Goal: Browse casually

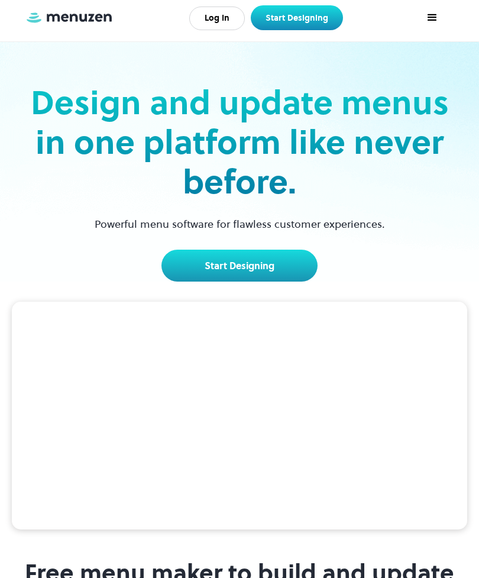
click at [362, 386] on video at bounding box center [239, 416] width 455 height 228
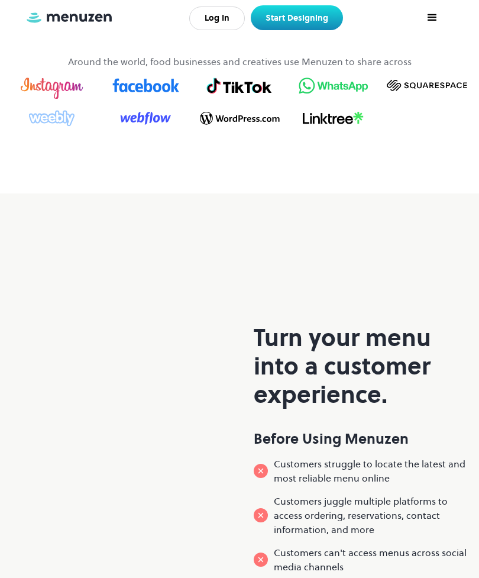
scroll to position [673, 0]
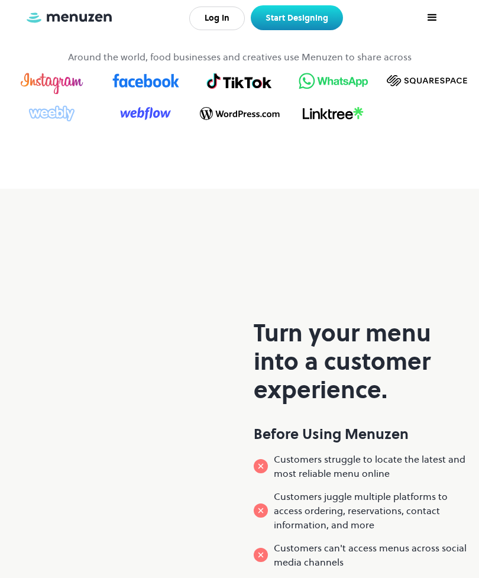
click at [37, 270] on div "Turn your menu into a customer experience. Before Using Menuzen Customers strug…" at bounding box center [239, 506] width 479 height 635
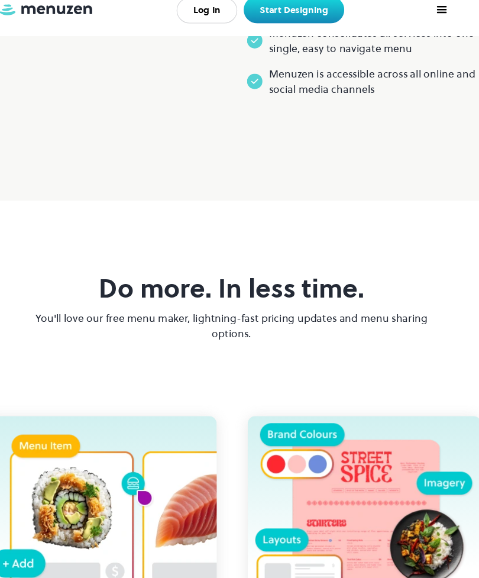
click at [11, 257] on div "Do more. In less time. You'll love our free menu maker, lightning-fast pricing …" at bounding box center [239, 488] width 479 height 591
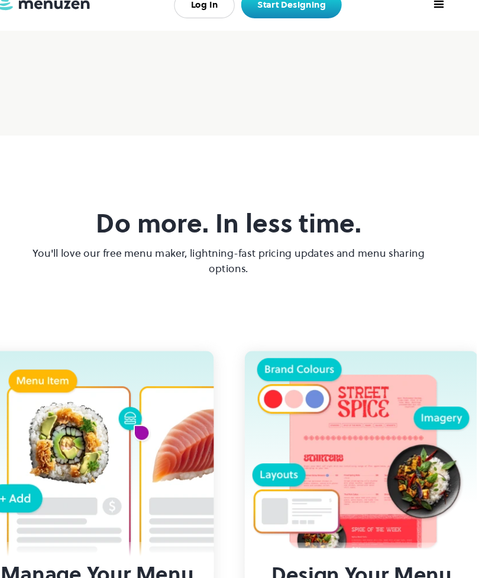
scroll to position [1373, 0]
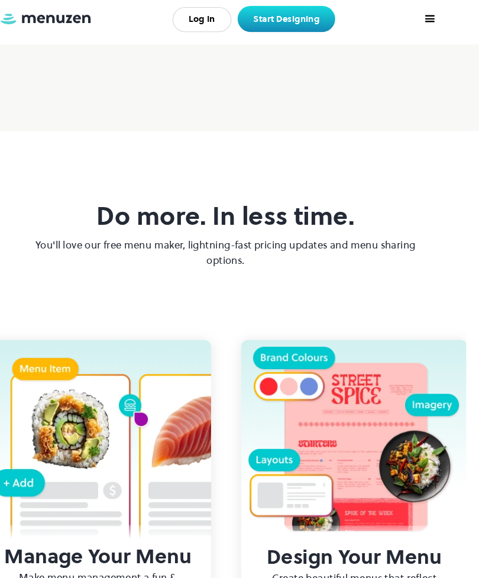
click at [151, 475] on img at bounding box center [119, 426] width 214 height 210
click at [164, 468] on img at bounding box center [119, 426] width 214 height 210
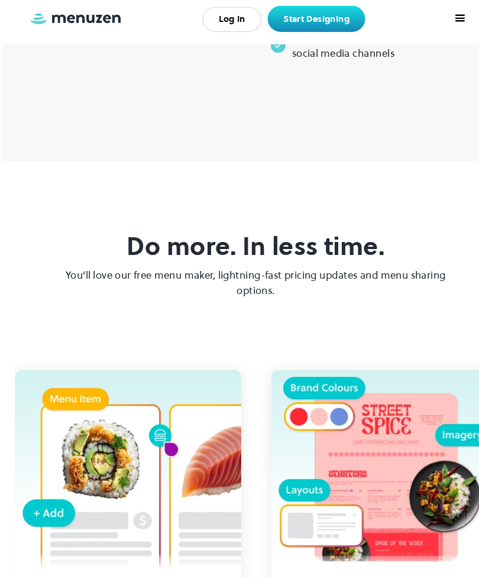
scroll to position [1337, 0]
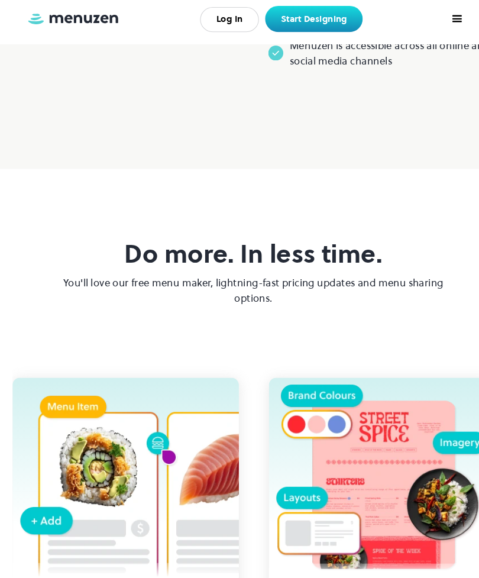
click at [384, 498] on img at bounding box center [361, 448] width 214 height 183
click at [371, 502] on img at bounding box center [361, 448] width 214 height 183
click at [361, 500] on img at bounding box center [361, 448] width 214 height 183
click at [345, 493] on img at bounding box center [361, 448] width 214 height 183
click at [85, 494] on img at bounding box center [119, 462] width 214 height 210
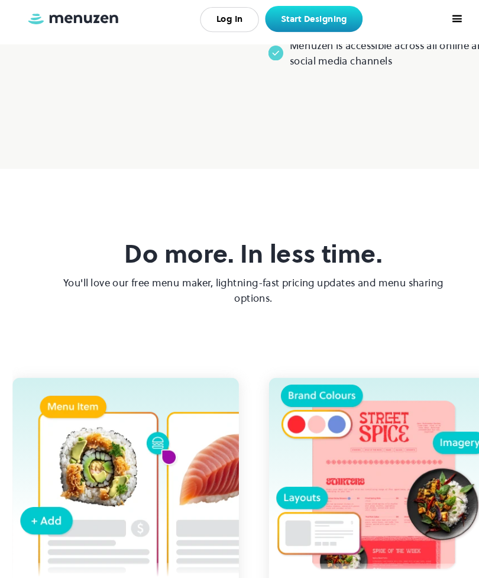
click at [86, 492] on img at bounding box center [119, 462] width 214 height 210
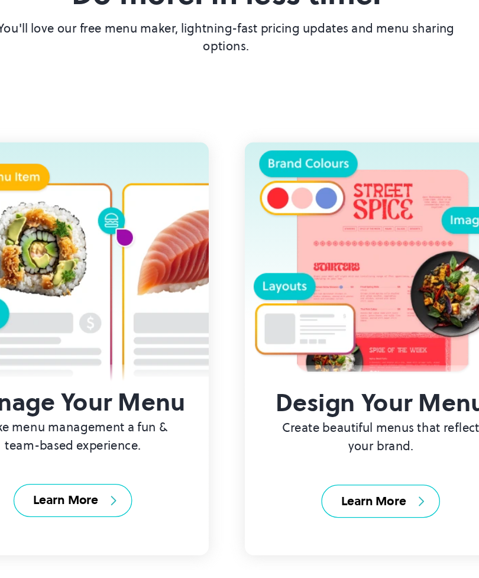
scroll to position [1490, 0]
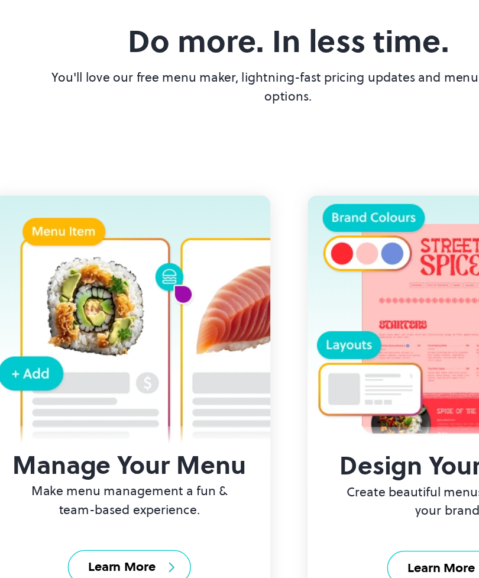
click at [51, 283] on img at bounding box center [119, 309] width 214 height 210
click at [152, 281] on img at bounding box center [119, 309] width 214 height 210
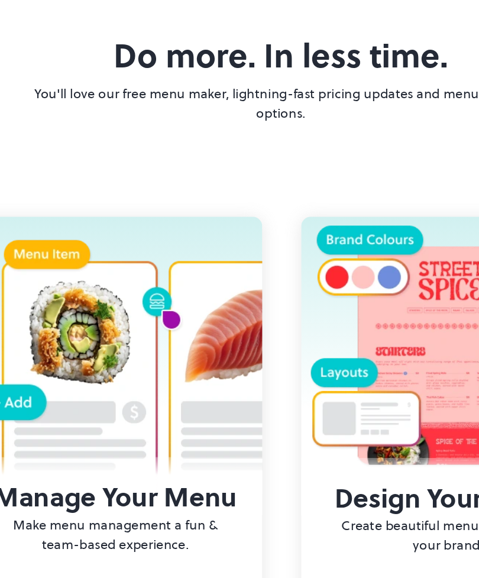
click at [275, 266] on img at bounding box center [361, 295] width 214 height 183
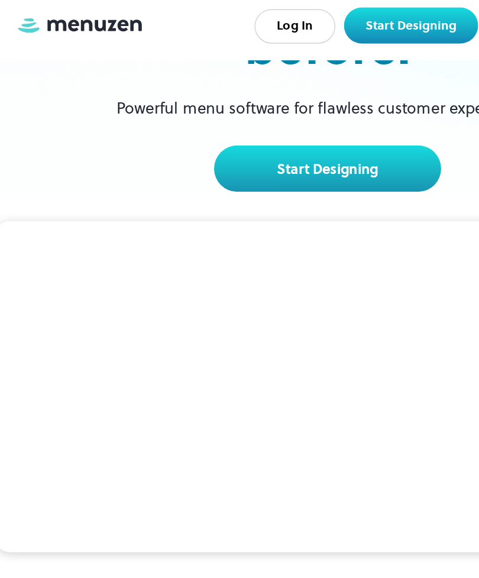
scroll to position [0, 0]
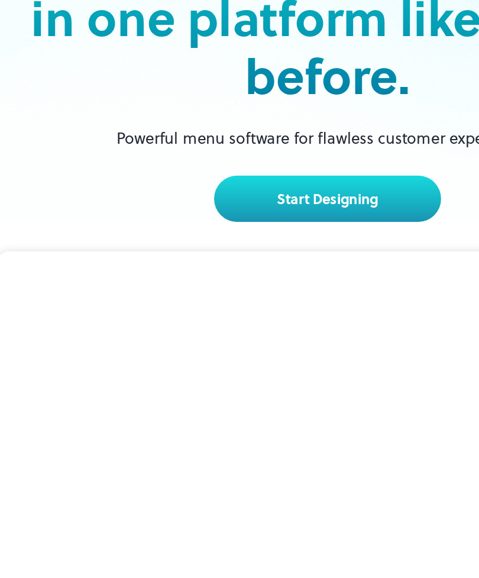
click at [267, 302] on video at bounding box center [239, 416] width 455 height 228
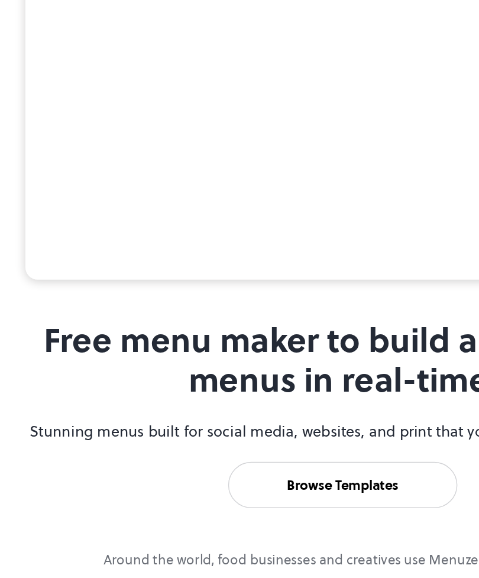
scroll to position [215, 0]
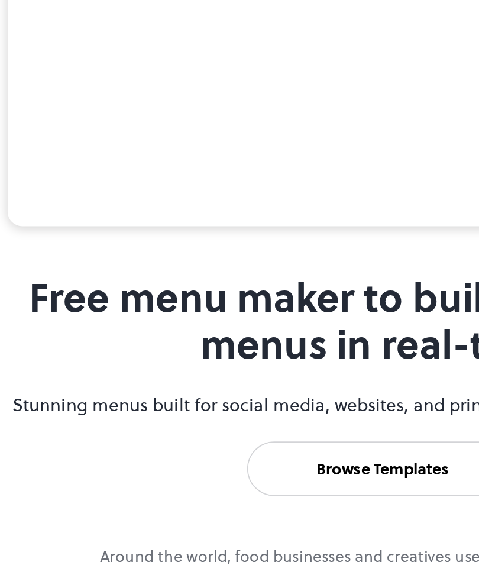
click at [263, 170] on video at bounding box center [239, 200] width 455 height 228
click at [251, 182] on video at bounding box center [239, 200] width 455 height 228
click at [234, 192] on video at bounding box center [239, 200] width 455 height 228
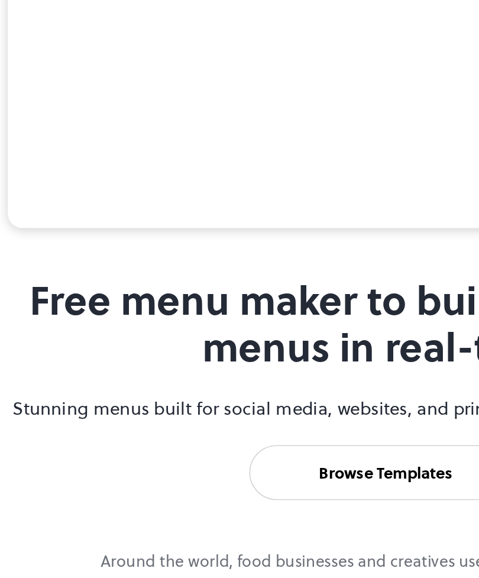
click at [66, 148] on video at bounding box center [239, 200] width 455 height 228
click at [225, 184] on video at bounding box center [239, 200] width 455 height 228
click at [213, 156] on video at bounding box center [239, 200] width 455 height 228
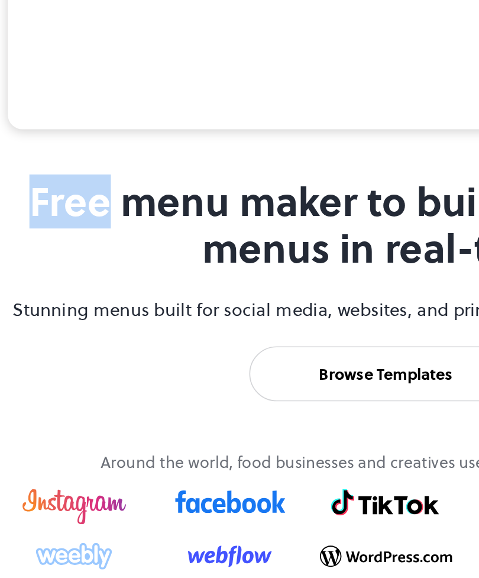
scroll to position [250, 0]
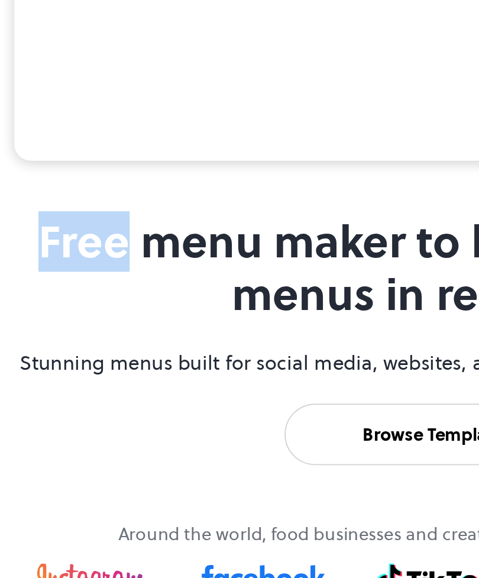
click at [215, 123] on video at bounding box center [239, 166] width 455 height 228
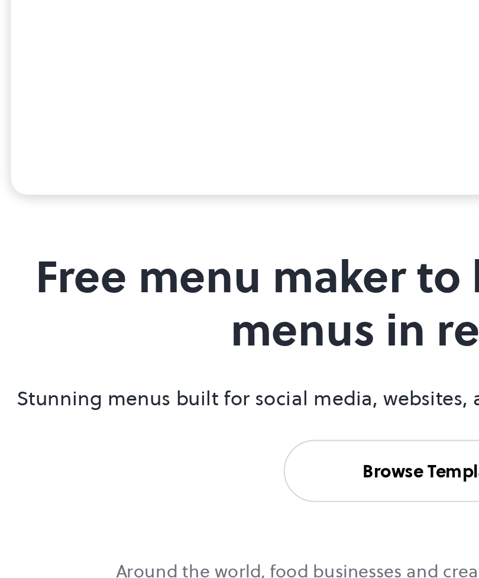
click at [40, 103] on video at bounding box center [239, 166] width 455 height 228
click at [232, 97] on video at bounding box center [239, 166] width 455 height 228
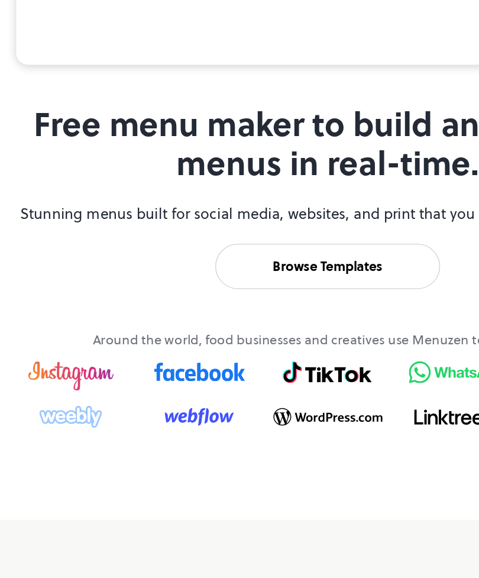
scroll to position [354, 0]
